Goal: Navigation & Orientation: Find specific page/section

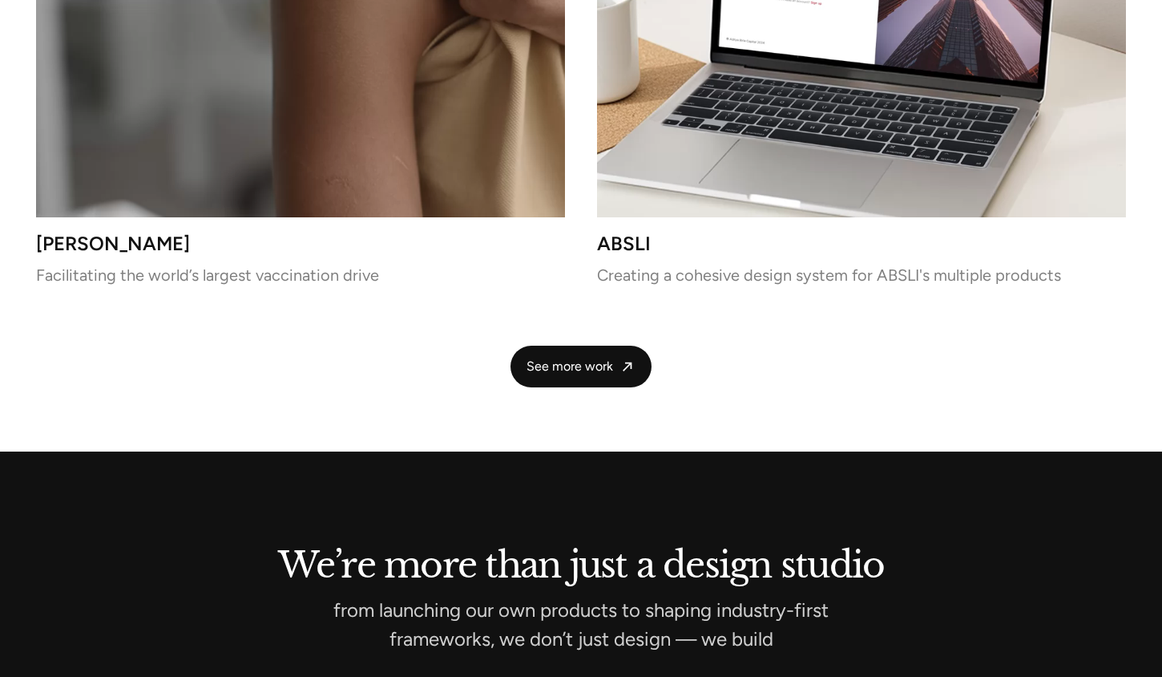
scroll to position [4299, 0]
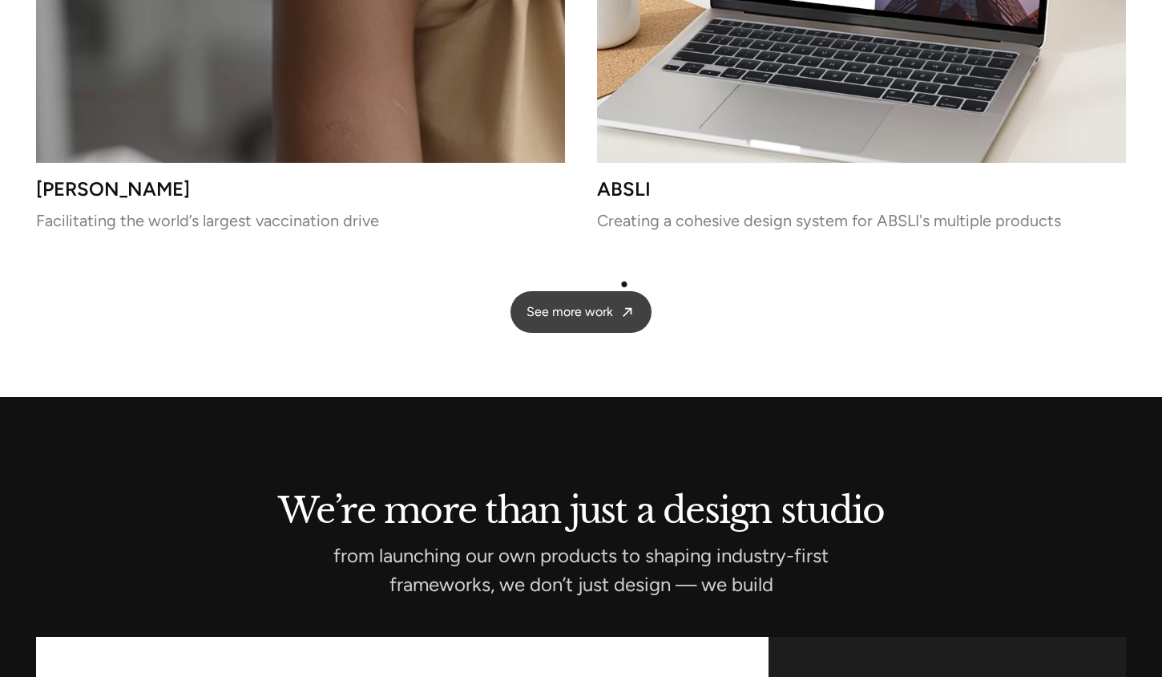
click at [624, 304] on icon at bounding box center [628, 312] width 16 height 16
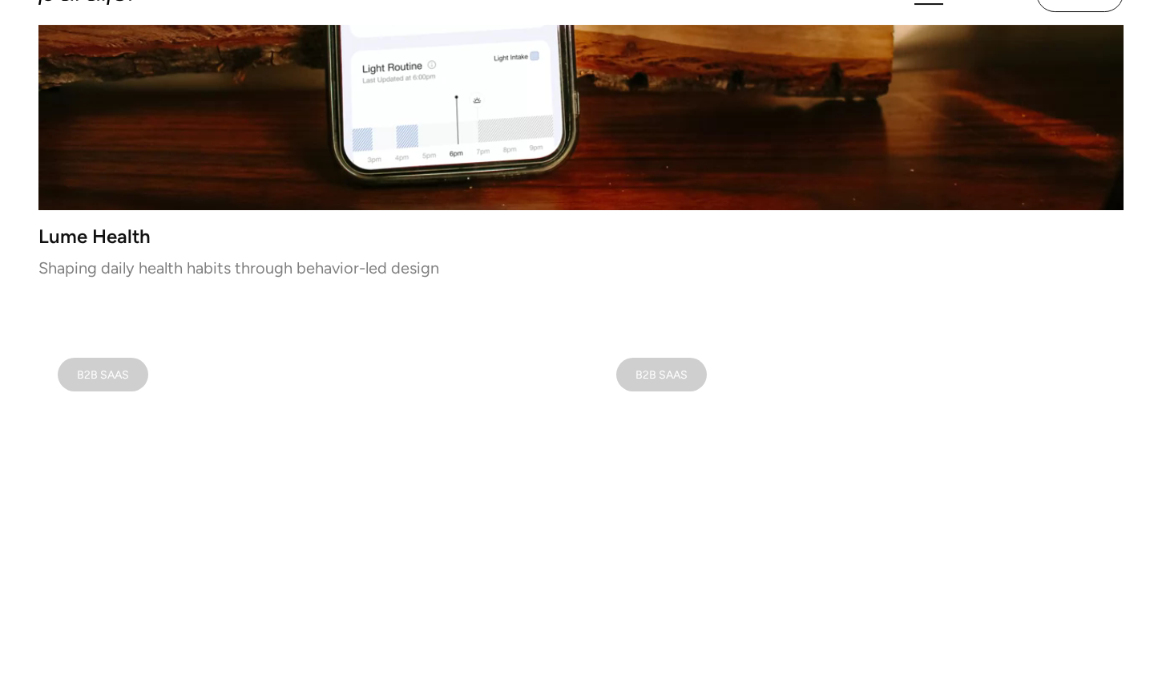
scroll to position [807, 0]
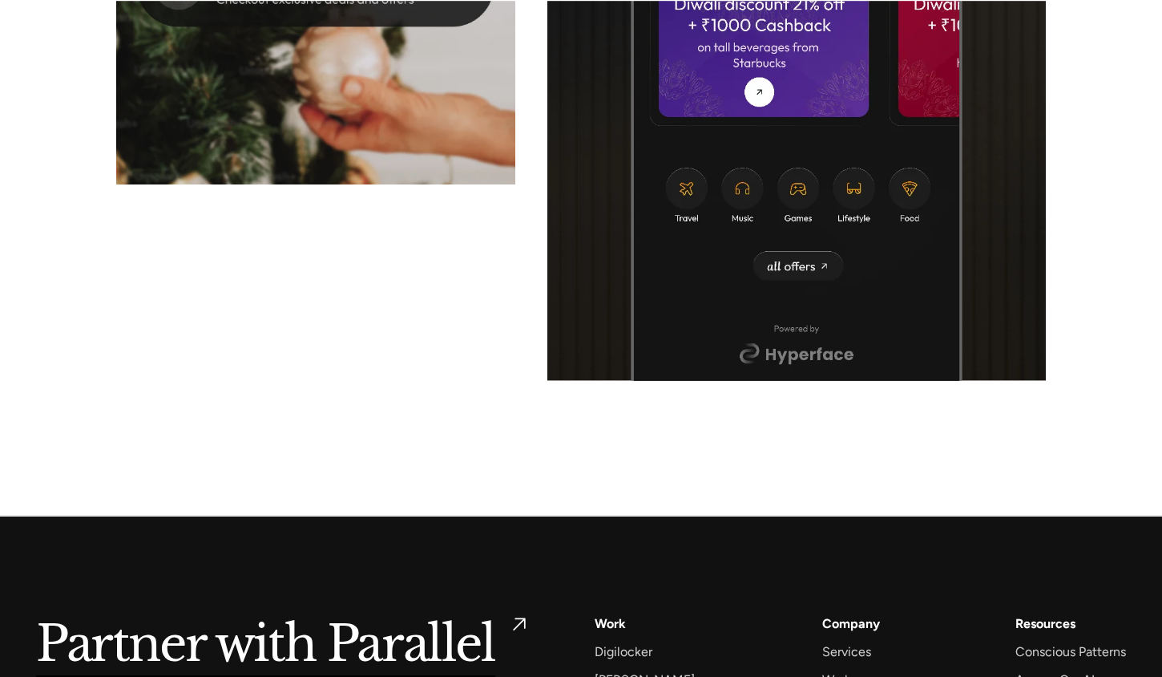
scroll to position [7427, 0]
